Goal: Task Accomplishment & Management: Manage account settings

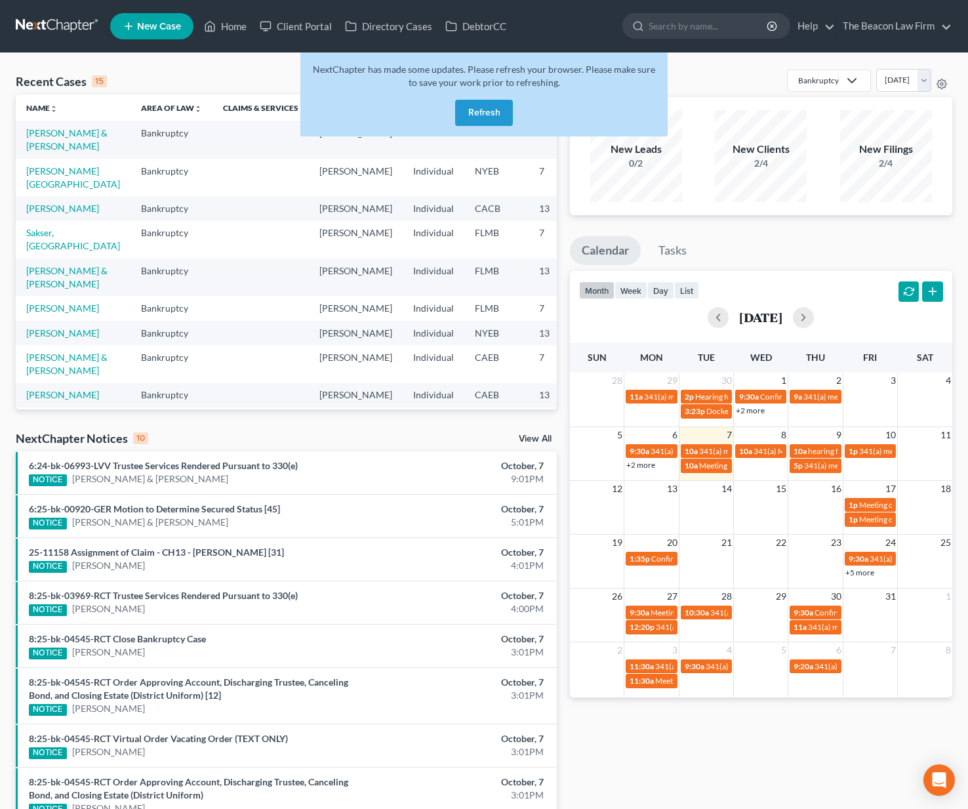
click at [477, 115] on button "Refresh" at bounding box center [484, 113] width 58 height 26
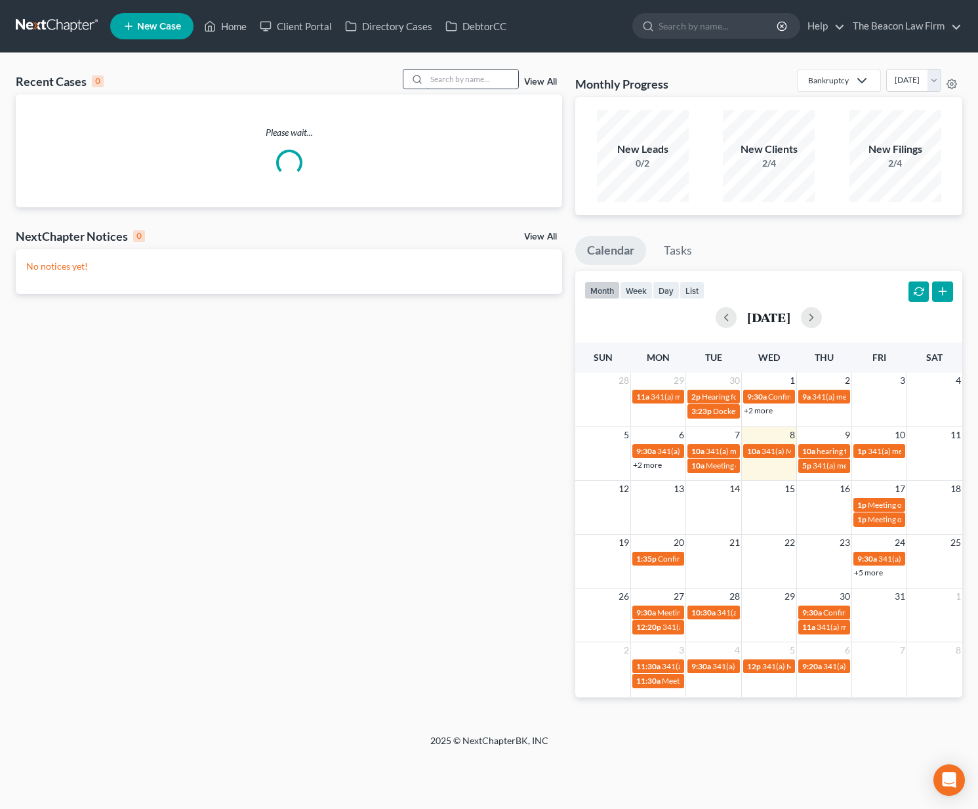
click at [466, 79] on input "search" at bounding box center [472, 79] width 92 height 19
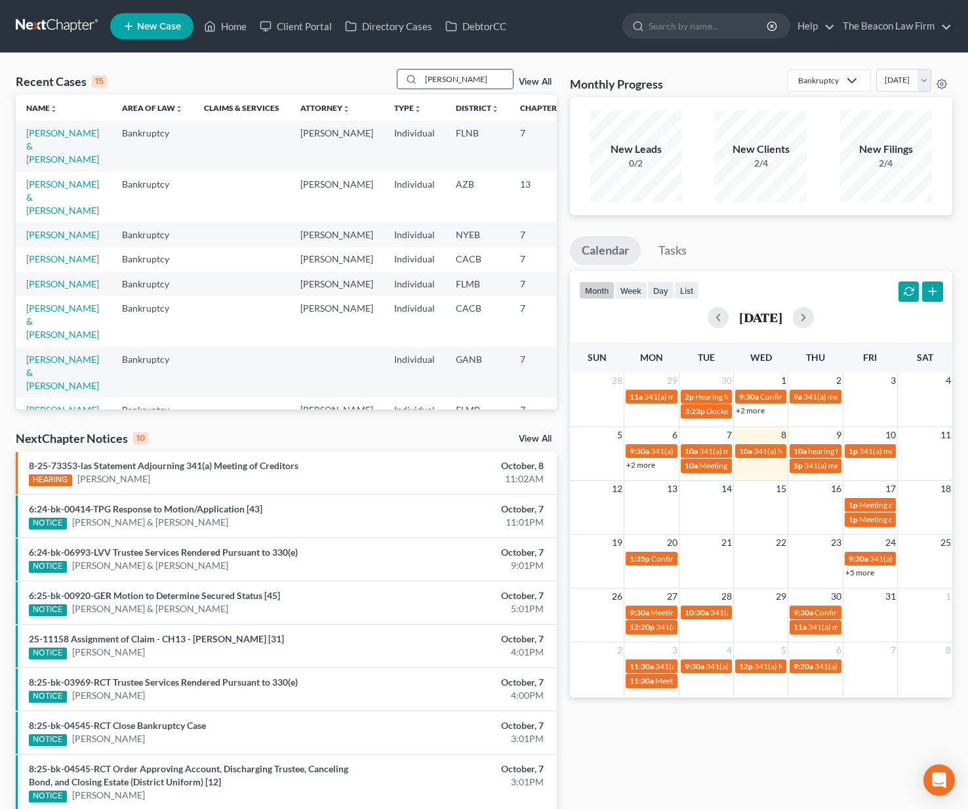
type input "alecia wallace"
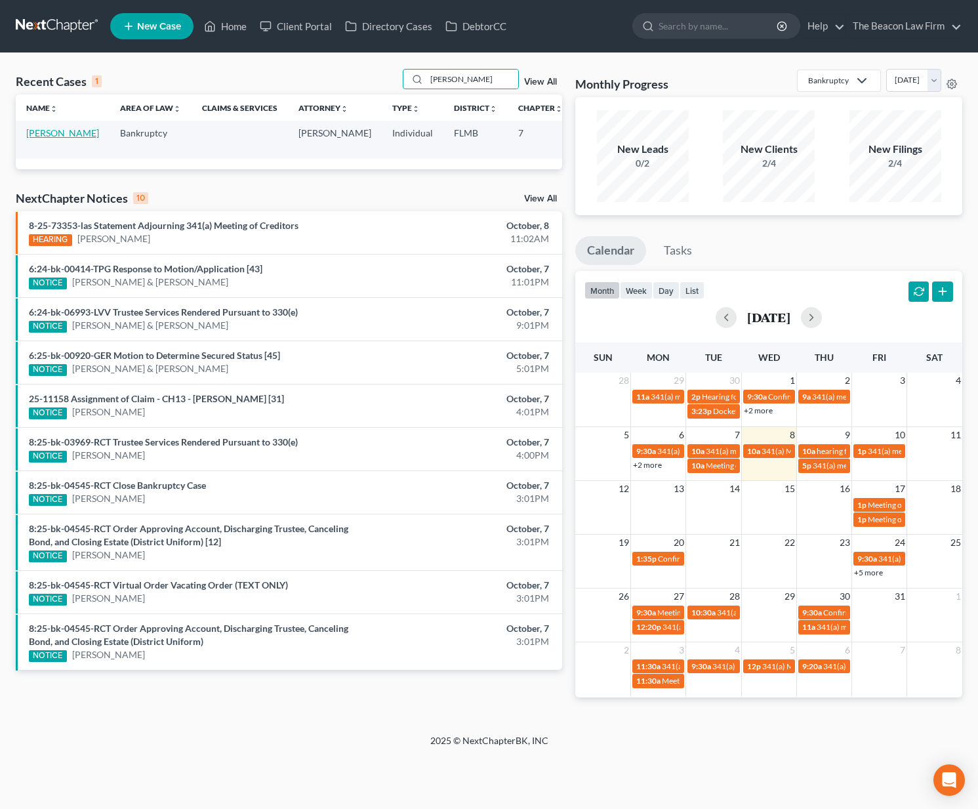
click at [47, 138] on link "Wallace, Alecia" at bounding box center [62, 132] width 73 height 11
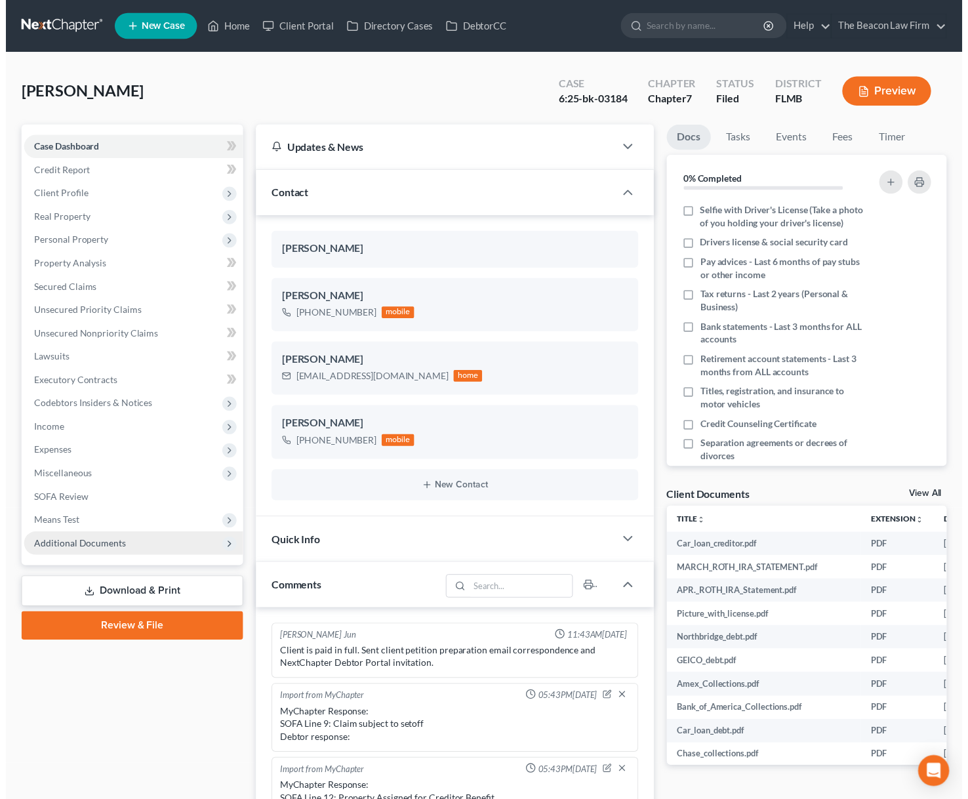
scroll to position [294, 0]
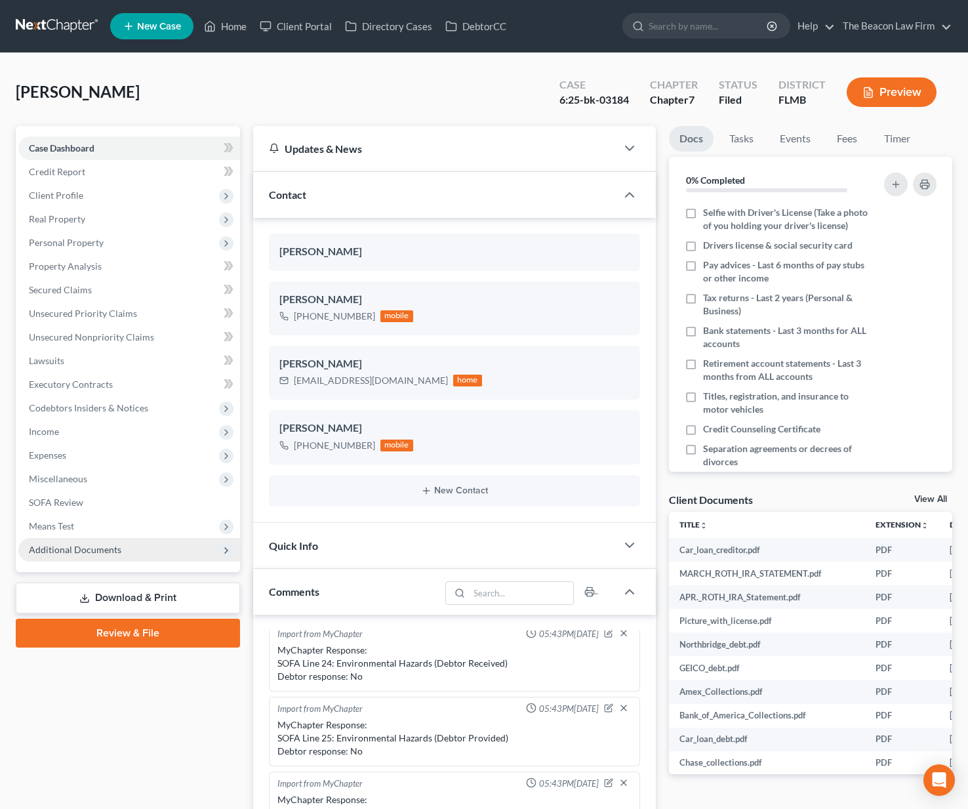
click at [125, 552] on span "Additional Documents" at bounding box center [129, 550] width 222 height 24
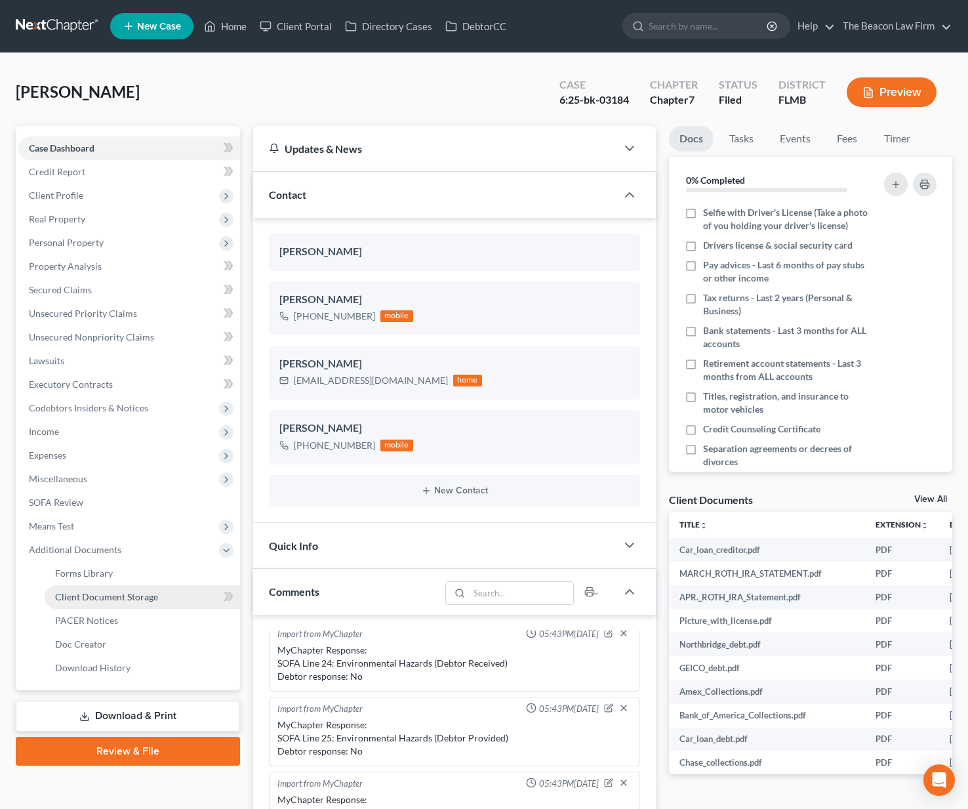
click at [101, 598] on span "Client Document Storage" at bounding box center [106, 596] width 103 height 11
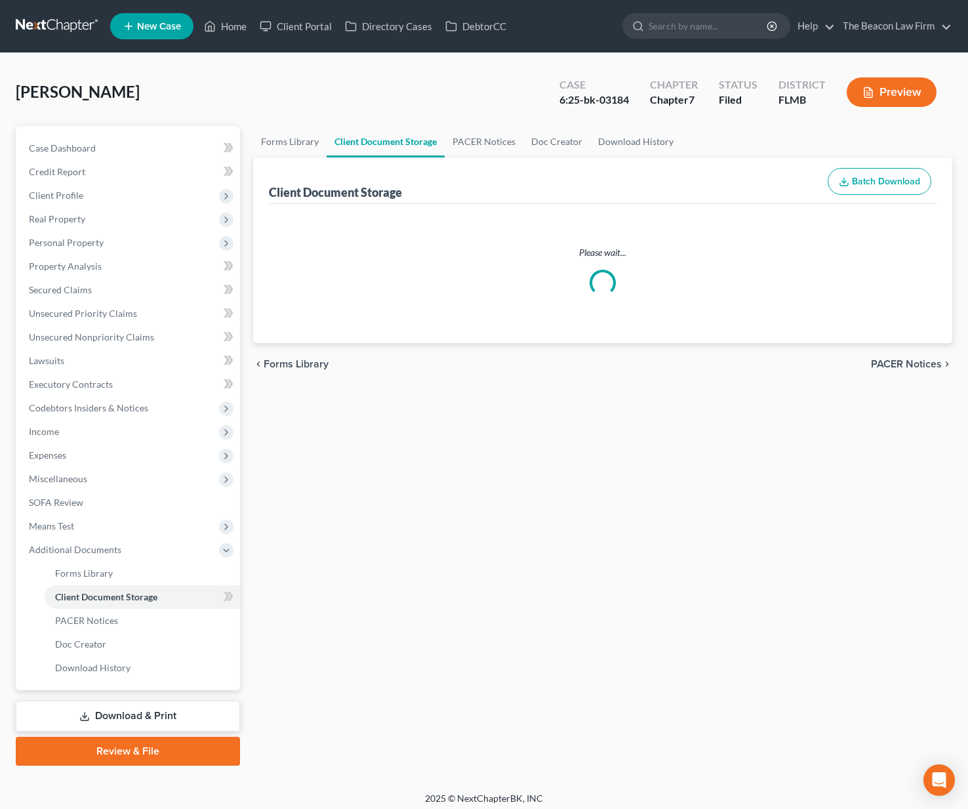
select select "9"
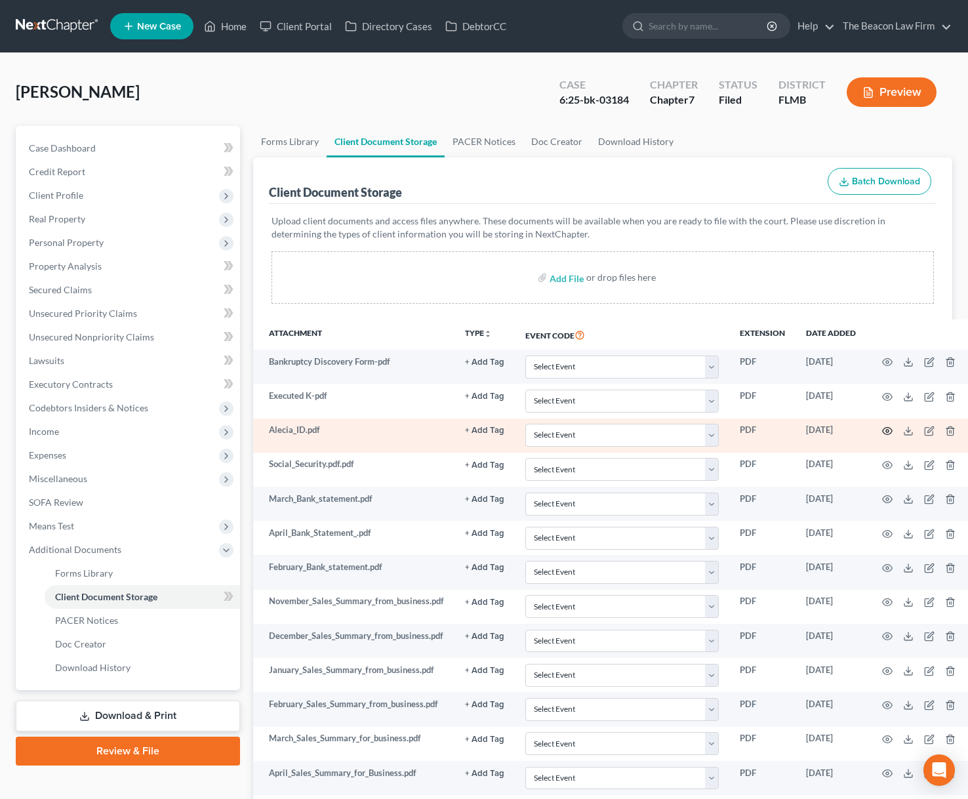
click at [889, 430] on icon "button" at bounding box center [887, 431] width 10 height 10
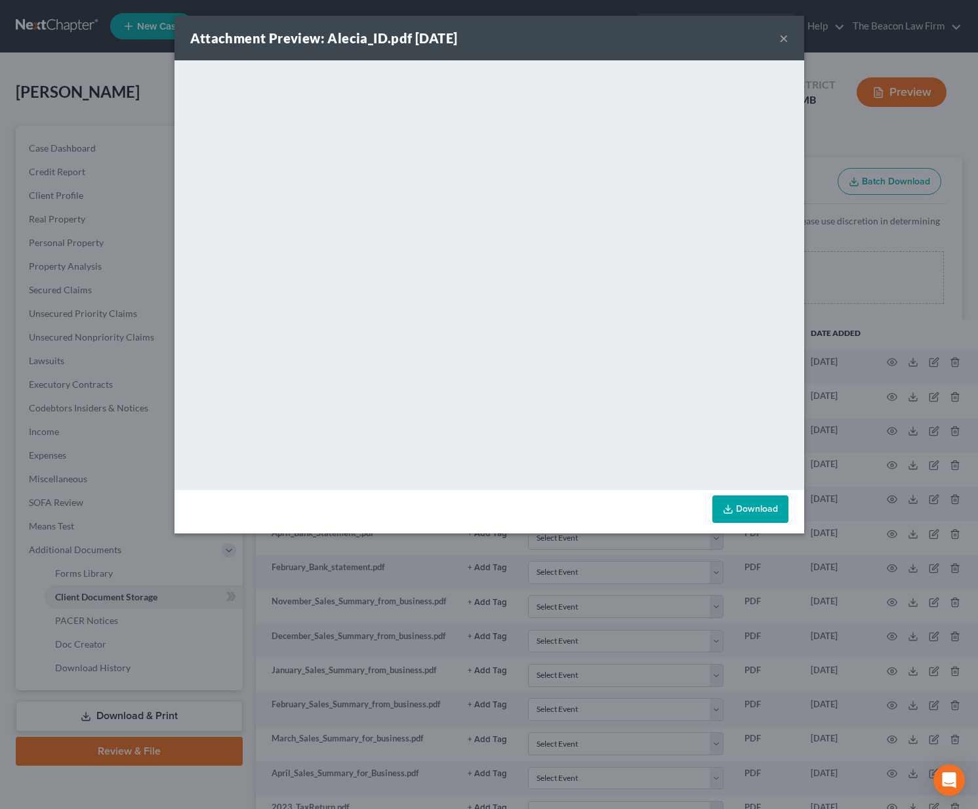
click at [786, 45] on button "×" at bounding box center [783, 38] width 9 height 16
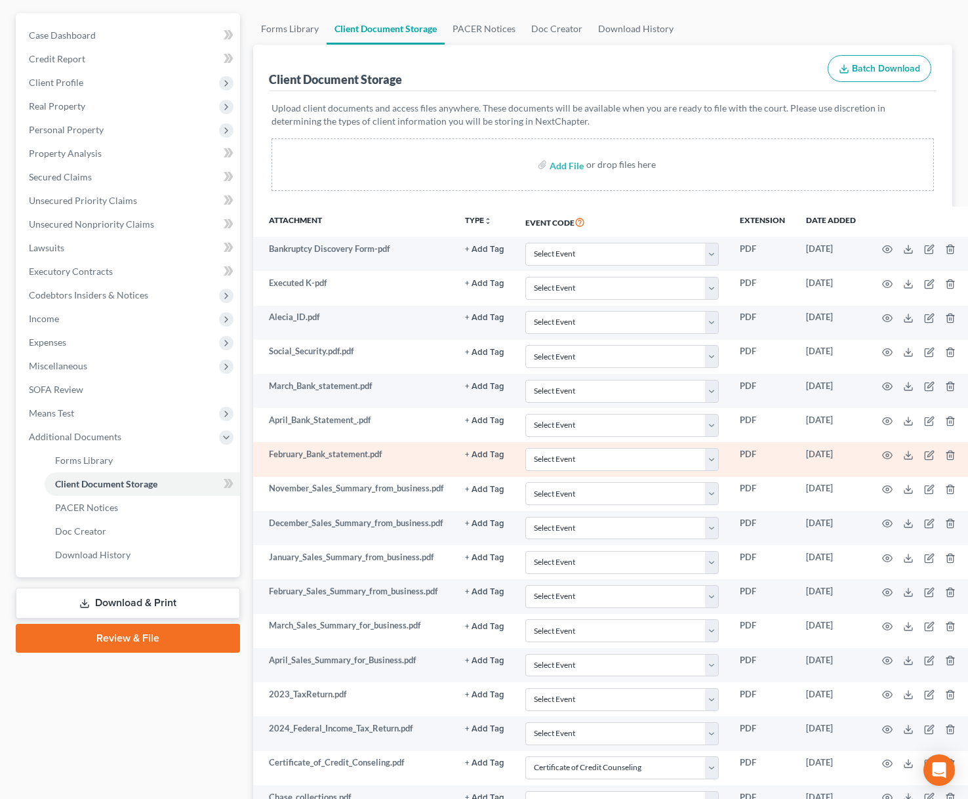
scroll to position [386, 0]
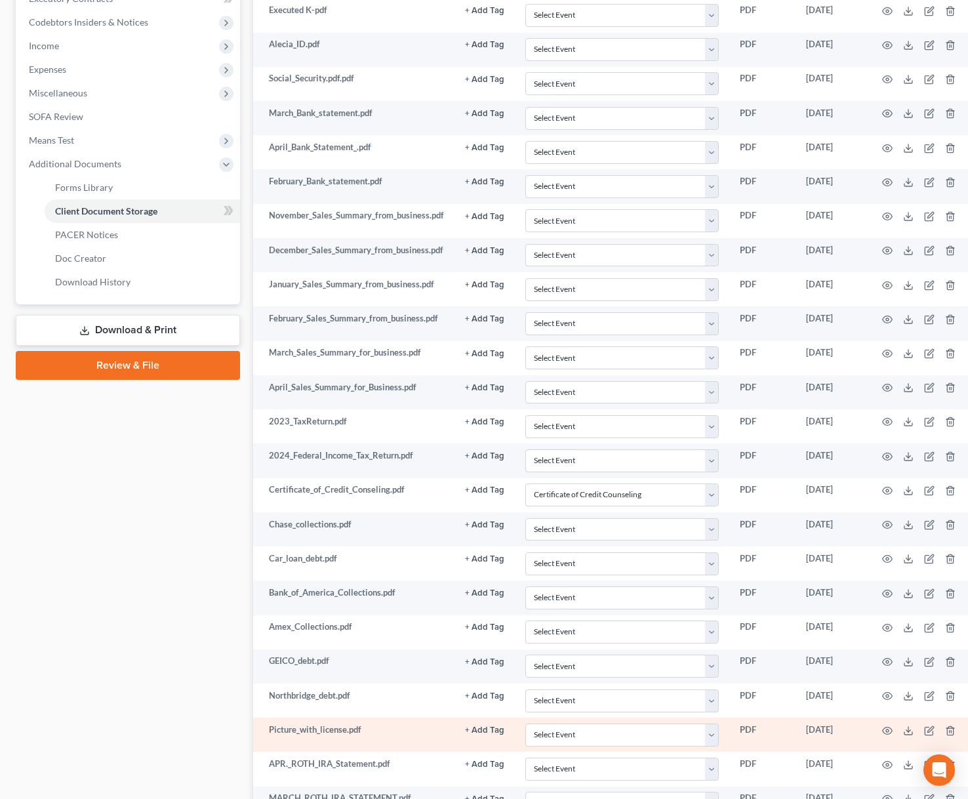
click at [877, 730] on td at bounding box center [921, 734] width 110 height 34
click at [892, 727] on icon "button" at bounding box center [888, 730] width 10 height 7
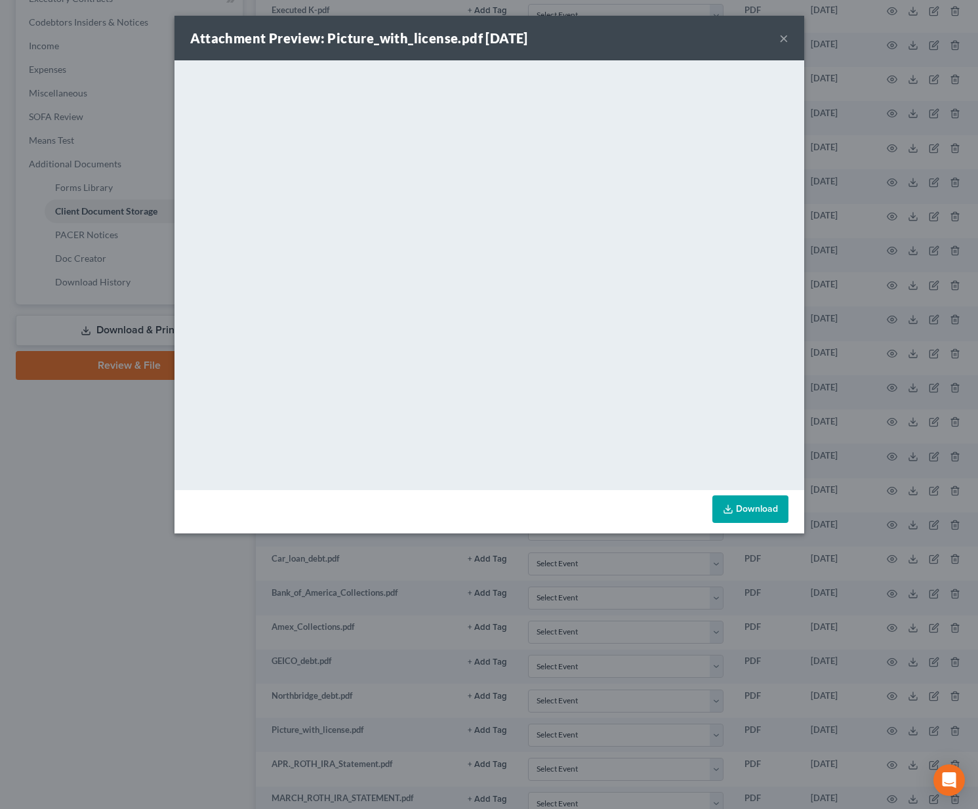
click at [781, 35] on button "×" at bounding box center [783, 38] width 9 height 16
